Goal: Navigation & Orientation: Find specific page/section

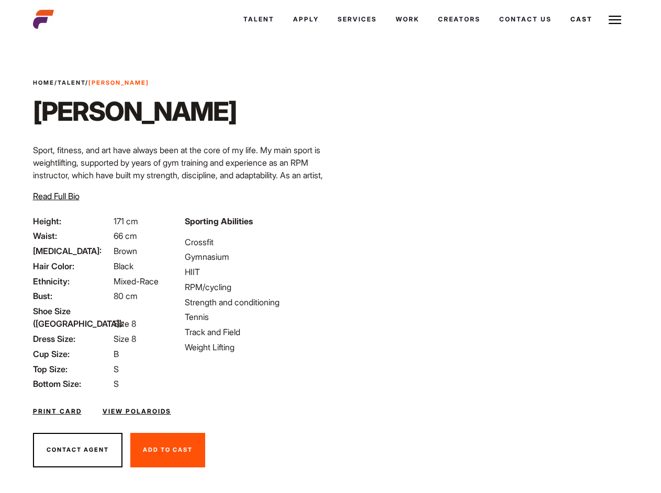
click at [561, 33] on link "Cast" at bounding box center [581, 19] width 41 height 28
click at [0, 0] on link "Casted Talent" at bounding box center [0, 0] width 0 height 0
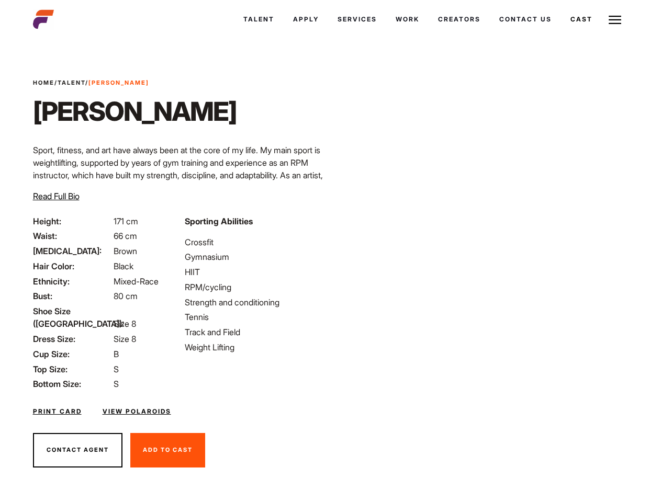
click at [561, 33] on link "Cast" at bounding box center [581, 19] width 41 height 28
click at [0, 0] on link "Casted Talent" at bounding box center [0, 0] width 0 height 0
click at [561, 33] on link "Cast" at bounding box center [581, 19] width 41 height 28
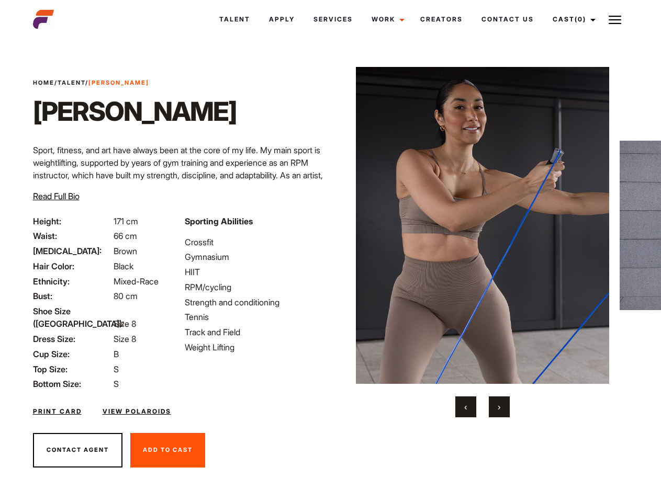
click at [571, 19] on link "Cast (0)" at bounding box center [572, 19] width 59 height 28
click at [615, 19] on img at bounding box center [615, 20] width 13 height 13
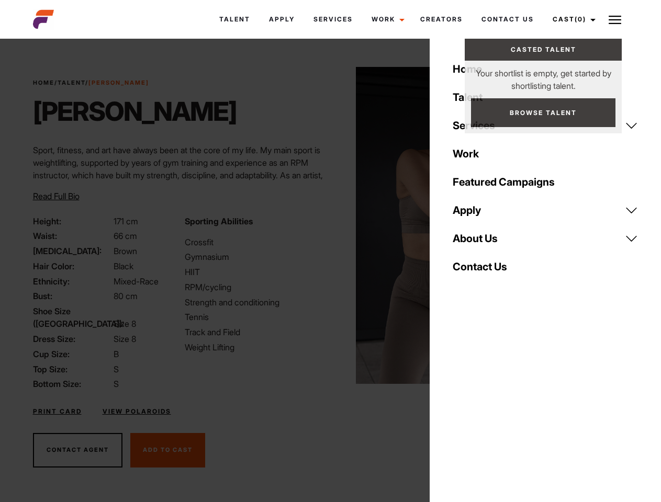
click at [482, 242] on img at bounding box center [483, 225] width 254 height 317
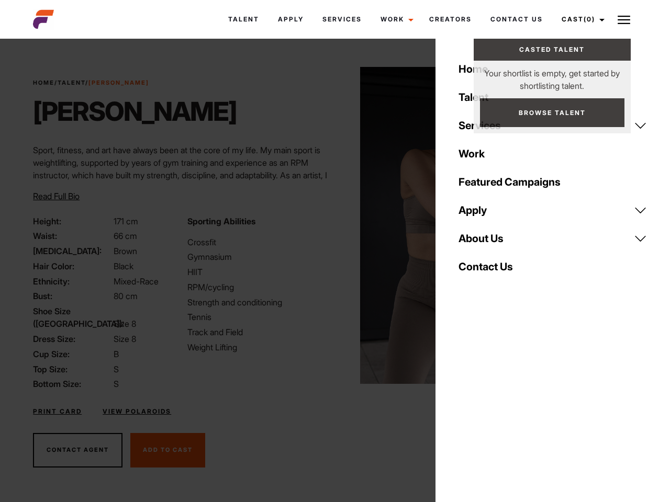
click at [330, 226] on div "Sporting Abilities Crossfit Gymnasium HIIT RPM/cycling Strength and conditionin…" at bounding box center [258, 303] width 154 height 176
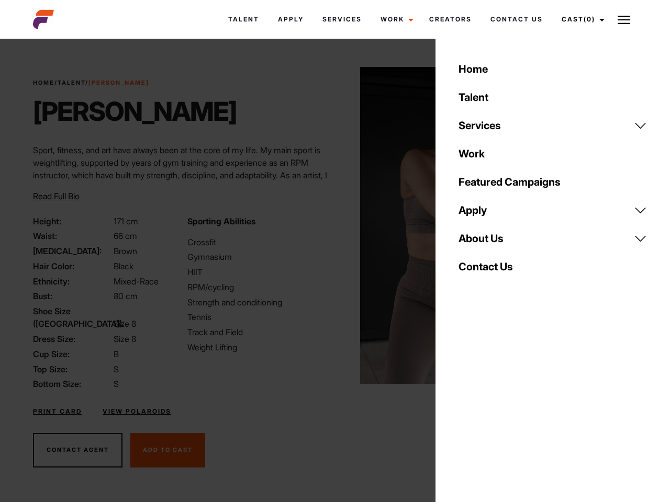
click at [466, 407] on div "Home Talent Services Talent Casting Photography Videography Creative Hair and M…" at bounding box center [552, 251] width 234 height 502
click at [499, 407] on div "Home Talent Services Talent Casting Photography Videography Creative Hair and M…" at bounding box center [552, 251] width 234 height 502
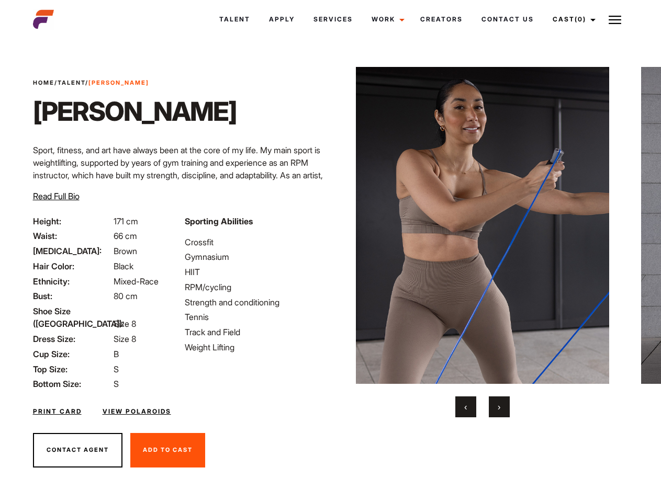
click at [571, 19] on link "Cast (0)" at bounding box center [572, 19] width 59 height 28
click at [615, 19] on img at bounding box center [615, 20] width 13 height 13
click at [482, 242] on img at bounding box center [483, 225] width 254 height 317
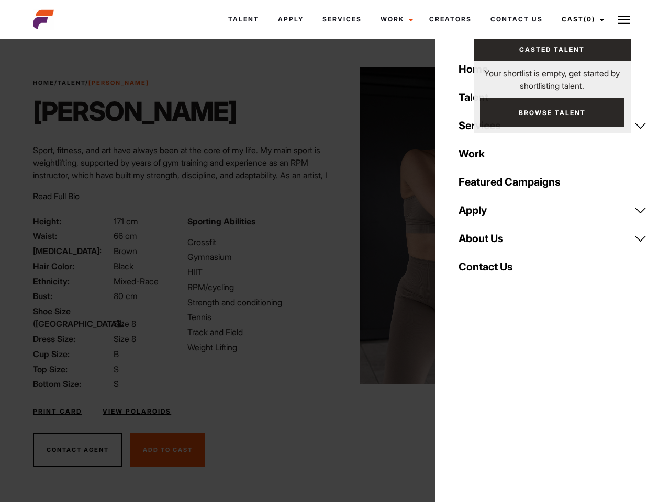
click at [330, 226] on div "Sporting Abilities Crossfit Gymnasium HIIT RPM/cycling Strength and conditionin…" at bounding box center [258, 303] width 154 height 176
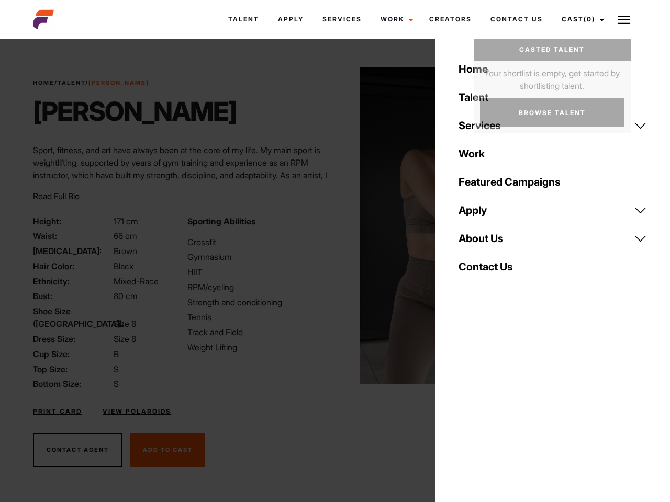
click at [466, 407] on button "‹" at bounding box center [472, 407] width 21 height 21
click at [499, 407] on div "Home Talent Services Talent Casting Photography Videography Creative Hair and M…" at bounding box center [552, 251] width 234 height 502
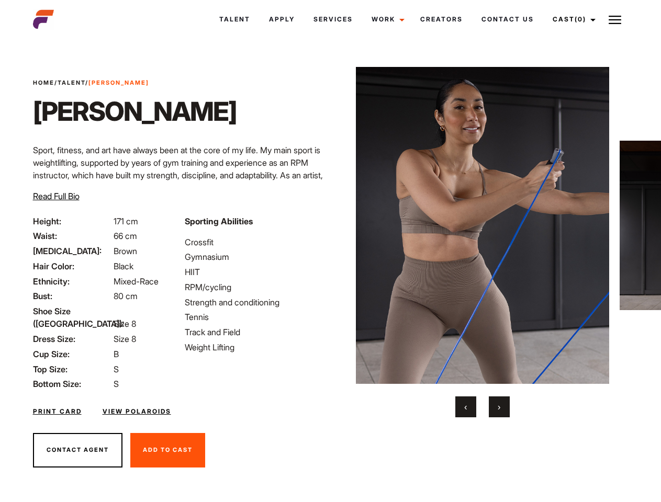
click at [571, 19] on link "Cast (0)" at bounding box center [572, 19] width 59 height 28
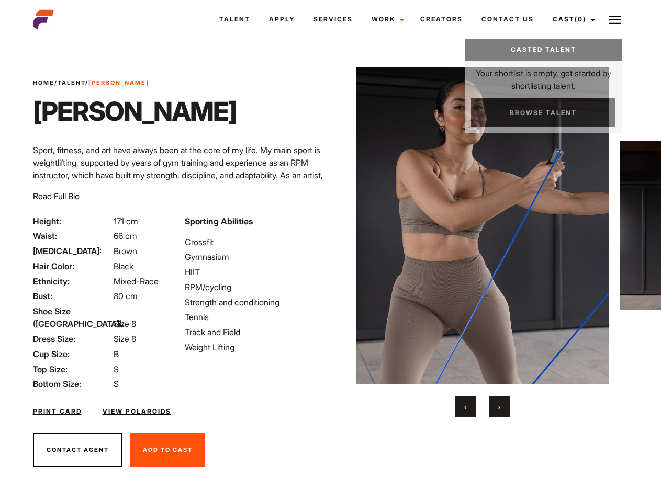
click at [615, 19] on img at bounding box center [615, 20] width 13 height 13
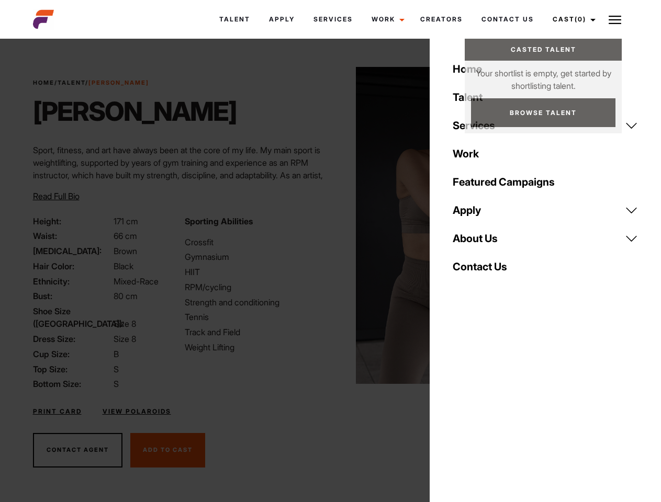
click at [482, 242] on img at bounding box center [483, 225] width 254 height 317
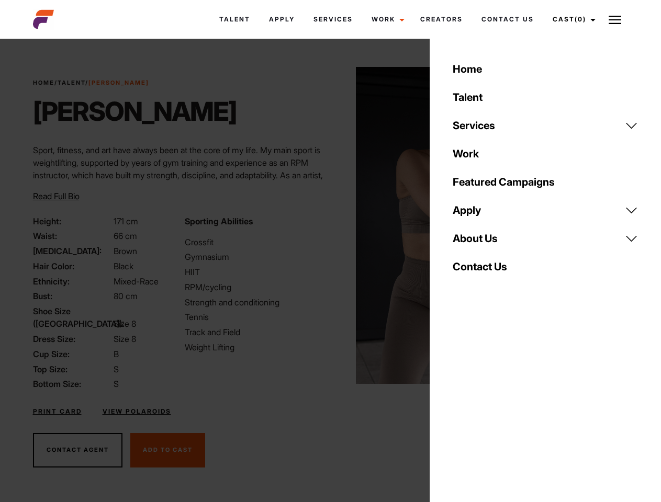
click at [330, 226] on div "Sporting Abilities Crossfit Gymnasium HIIT RPM/cycling Strength and conditionin…" at bounding box center [254, 303] width 152 height 176
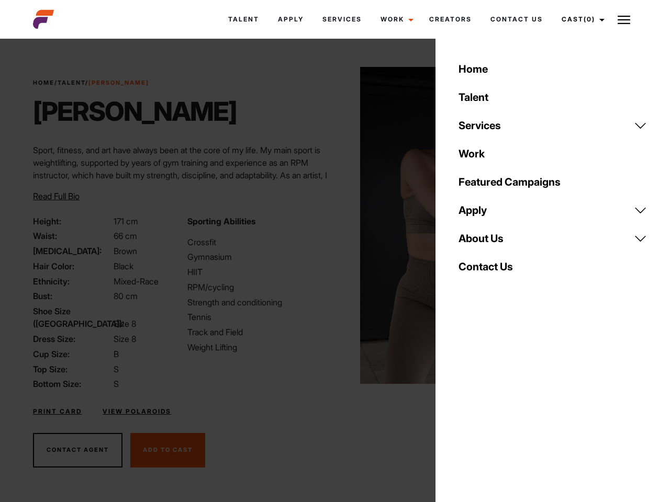
click at [466, 407] on div "Home Talent Services Talent Casting Photography Videography Creative Hair and M…" at bounding box center [552, 251] width 234 height 502
click at [499, 407] on div "Home Talent Services Talent Casting Photography Videography Creative Hair and M…" at bounding box center [552, 251] width 234 height 502
